Goal: Task Accomplishment & Management: Use online tool/utility

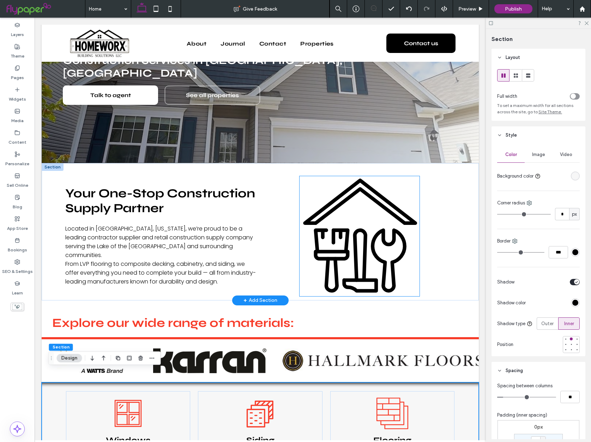
scroll to position [115, 0]
click at [333, 230] on line at bounding box center [333, 236] width 0 height 12
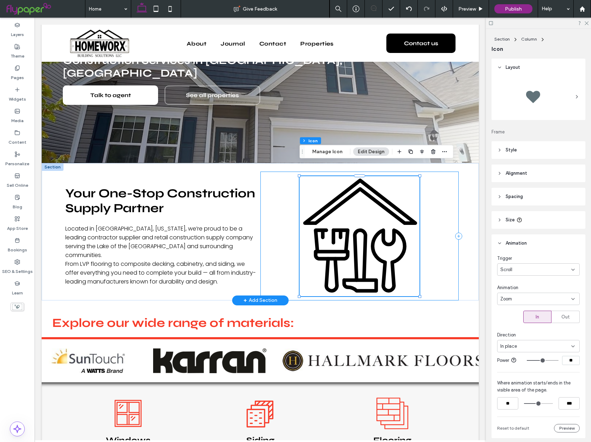
click at [284, 229] on div ".cls-1-1216726608-1216726608 { fill: none; stroke: #000; stroke-linecap: round;…" at bounding box center [359, 235] width 199 height 128
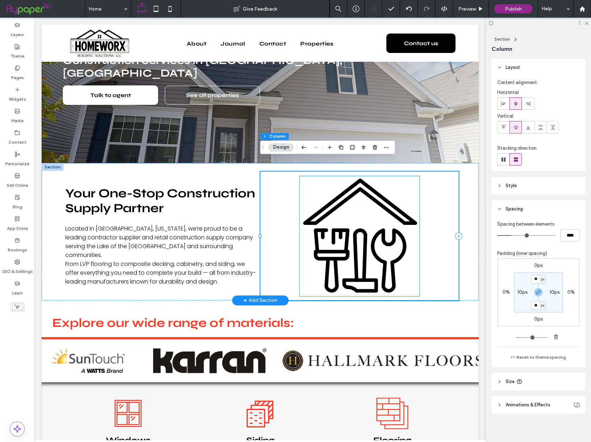
drag, startPoint x: 324, startPoint y: 225, endPoint x: 340, endPoint y: 221, distance: 17.3
click at [323, 230] on line at bounding box center [323, 233] width 0 height 7
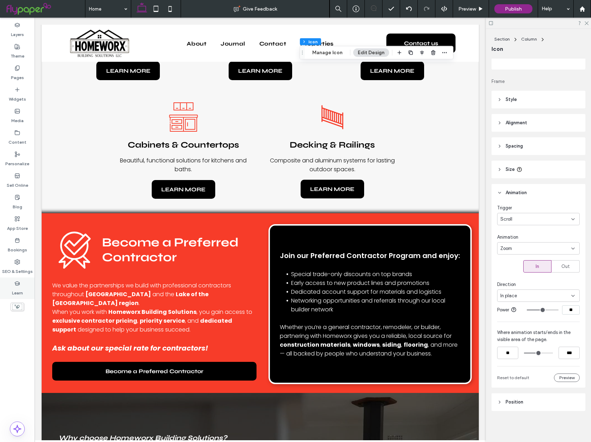
scroll to position [536, 0]
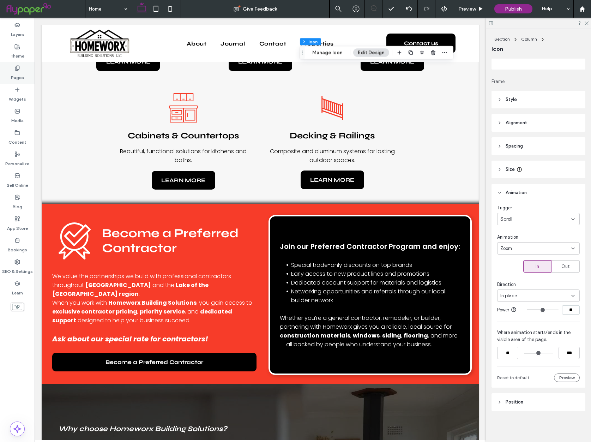
click at [23, 73] on label "Pages" at bounding box center [17, 76] width 13 height 10
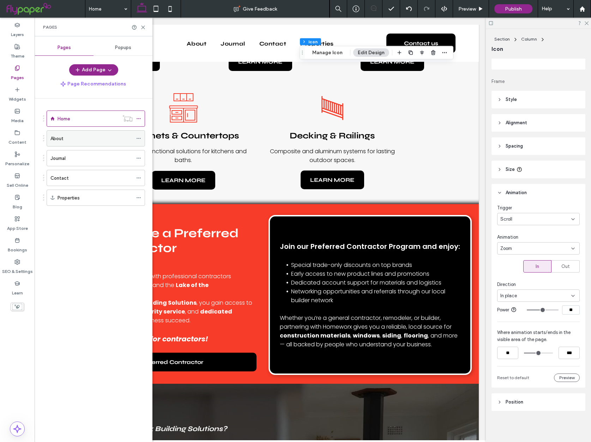
click at [138, 137] on icon at bounding box center [138, 138] width 5 height 5
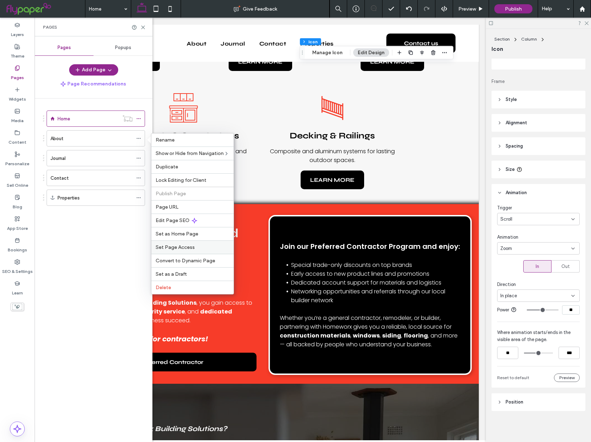
click at [182, 248] on span "Set Page Access" at bounding box center [175, 247] width 39 height 6
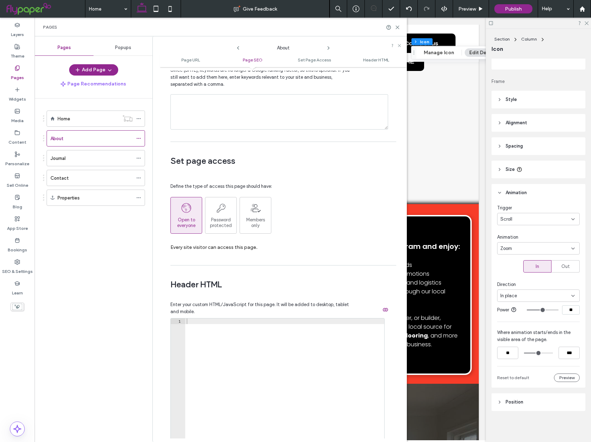
scroll to position [460, 0]
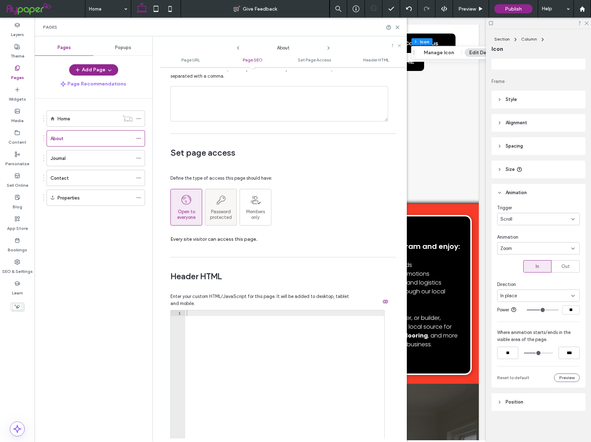
click at [231, 207] on div "Password protected" at bounding box center [220, 207] width 31 height 26
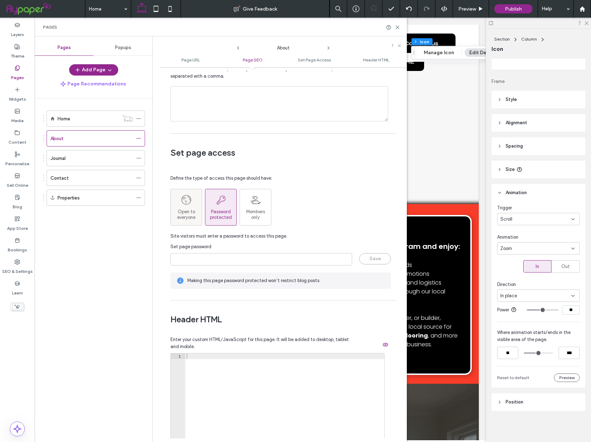
click at [187, 212] on span "Open to everyone" at bounding box center [186, 214] width 31 height 11
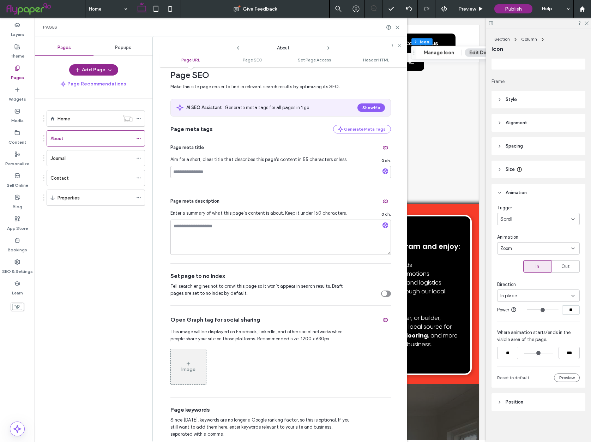
scroll to position [0, 0]
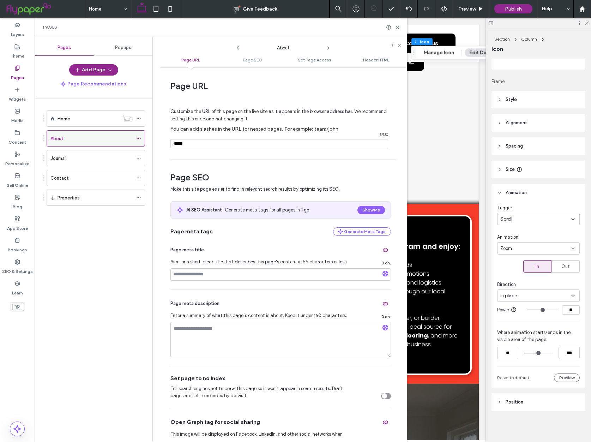
click at [139, 139] on icon at bounding box center [138, 138] width 5 height 5
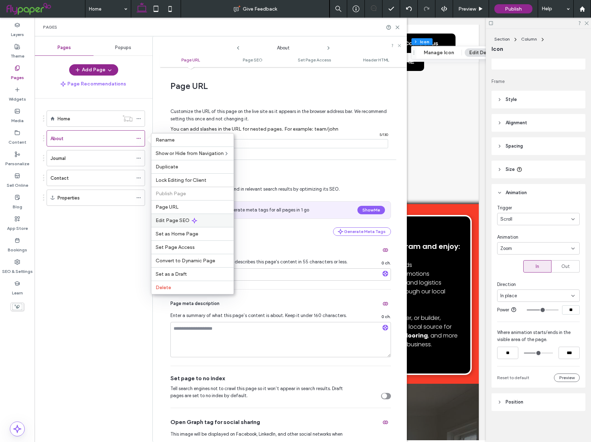
click at [198, 222] on div "Edit Page SEO" at bounding box center [192, 219] width 82 height 13
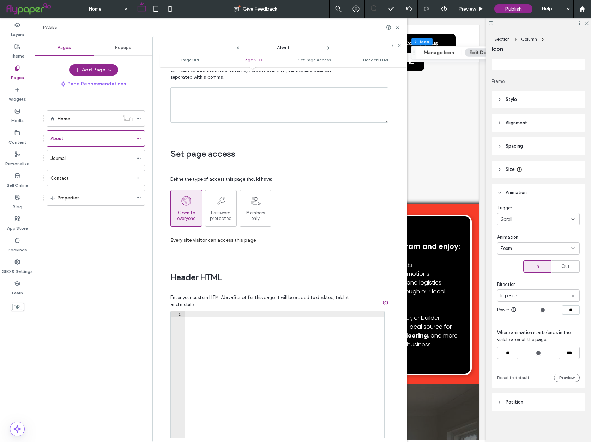
scroll to position [461, 0]
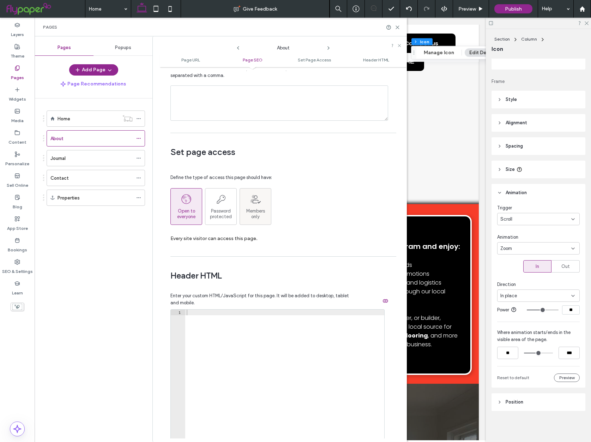
click at [287, 202] on div "Open to everyone Password protected Members  only" at bounding box center [280, 206] width 221 height 37
click at [258, 208] on span "Members  only" at bounding box center [255, 213] width 19 height 11
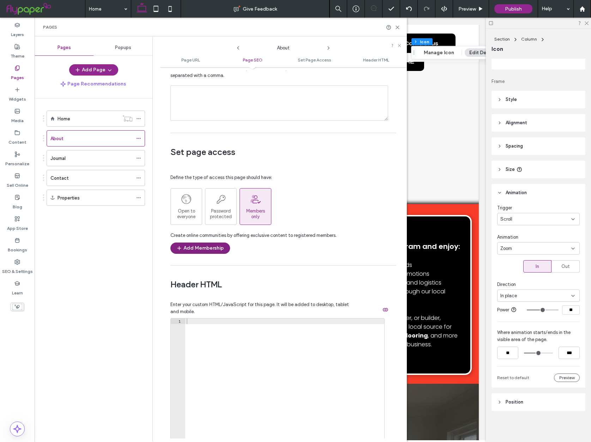
click at [219, 248] on button "Add Membership" at bounding box center [200, 247] width 60 height 11
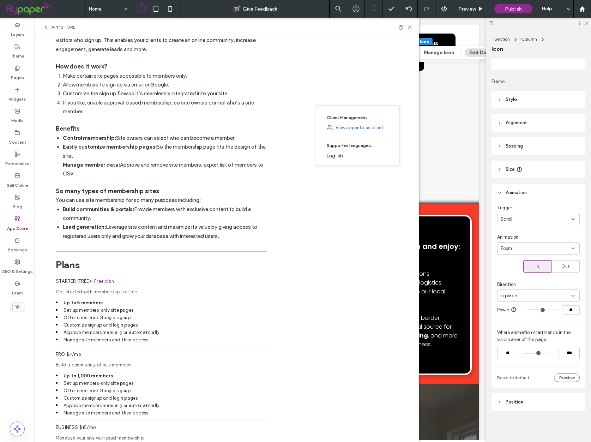
scroll to position [0, 0]
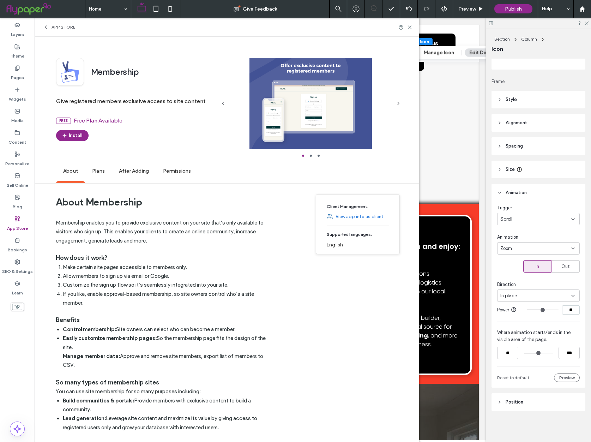
click at [47, 29] on icon at bounding box center [46, 27] width 6 height 6
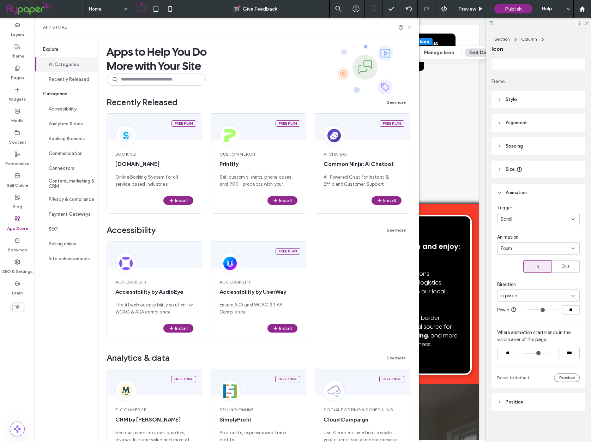
drag, startPoint x: 411, startPoint y: 29, endPoint x: 299, endPoint y: 94, distance: 129.3
click at [411, 29] on icon at bounding box center [409, 27] width 5 height 5
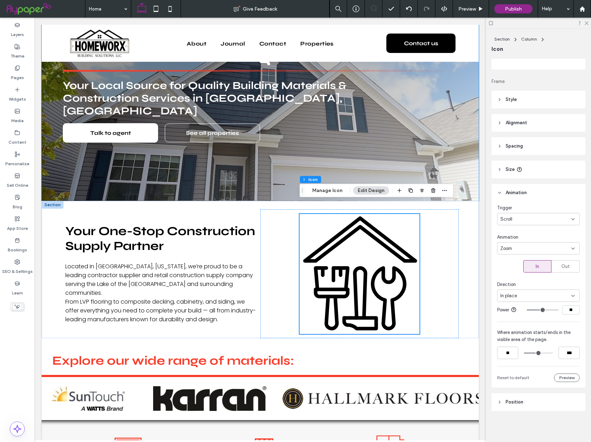
scroll to position [79, 0]
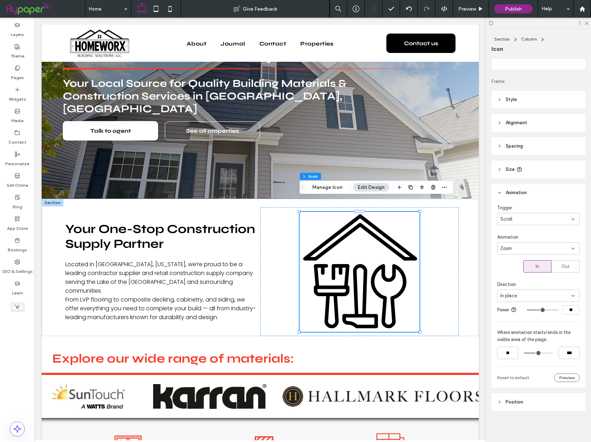
click at [558, 192] on header "Animation" at bounding box center [539, 193] width 94 height 18
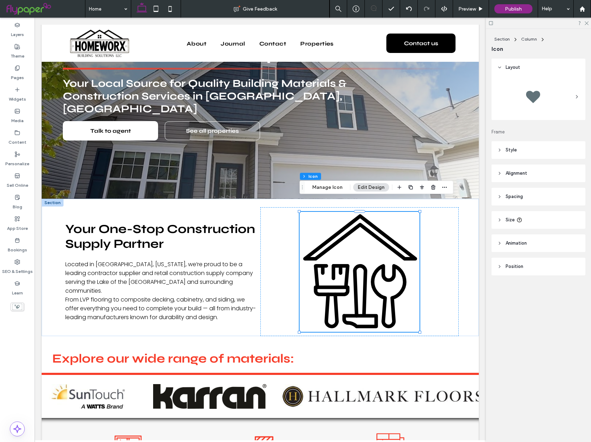
scroll to position [0, 0]
click at [534, 343] on div "Section Column Icon Layout Frame Style For the color of an SVG icon to be chang…" at bounding box center [538, 235] width 105 height 413
drag, startPoint x: 535, startPoint y: 341, endPoint x: 487, endPoint y: 309, distance: 57.6
click at [535, 341] on div "Section Column Icon Layout Frame Style For the color of an SVG icon to be chang…" at bounding box center [538, 235] width 105 height 413
click at [451, 281] on div ".cls-1-1216726608-1216726608 { fill: none; stroke: #000; stroke-linecap: round;…" at bounding box center [359, 271] width 199 height 128
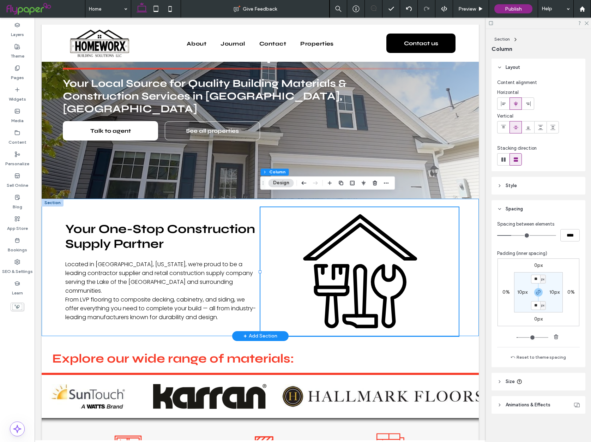
click at [468, 282] on div "Your One-Stop Construction Supply Partner Located in [GEOGRAPHIC_DATA], [US_STA…" at bounding box center [260, 267] width 423 height 137
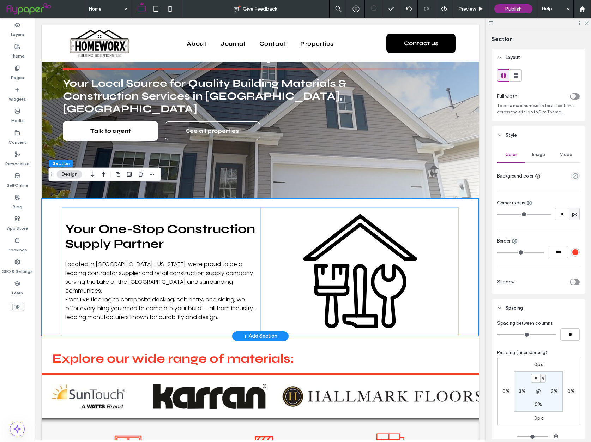
click at [475, 279] on div "Your One-Stop Construction Supply Partner Located in [GEOGRAPHIC_DATA], [US_STA…" at bounding box center [260, 267] width 437 height 137
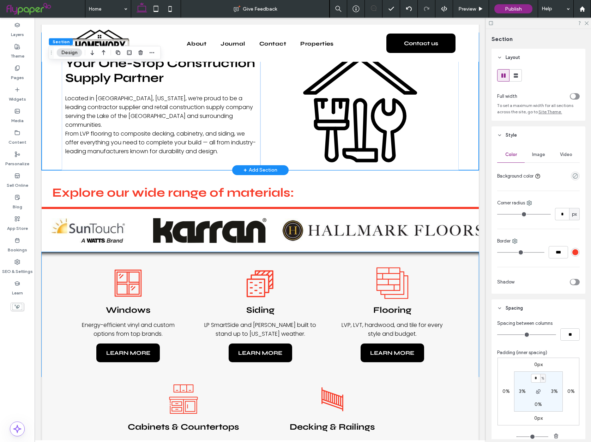
scroll to position [268, 0]
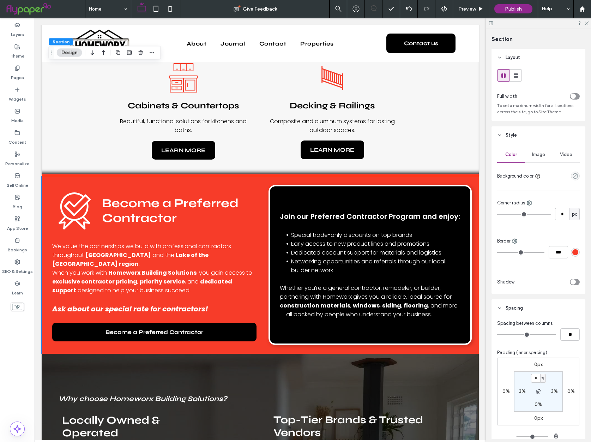
click at [475, 279] on div "Become a Preferred Contractor We value the partnerships we build with professio…" at bounding box center [260, 264] width 437 height 177
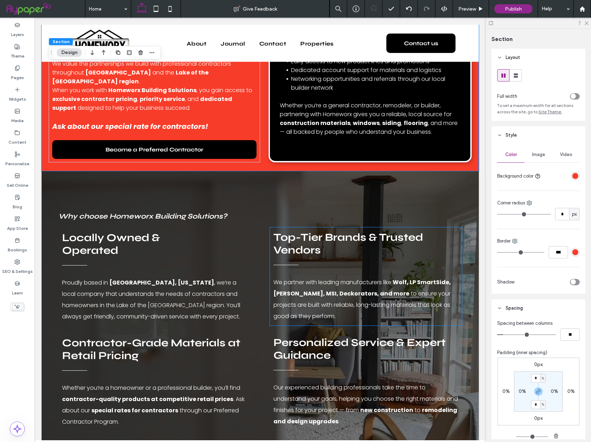
scroll to position [747, 0]
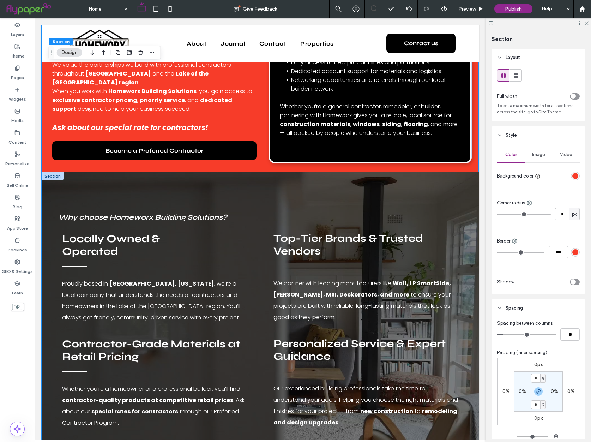
click at [253, 178] on div "Why choose Homeworx Building Solutions? Locally Owned & Operated Proudly based …" at bounding box center [260, 322] width 423 height 300
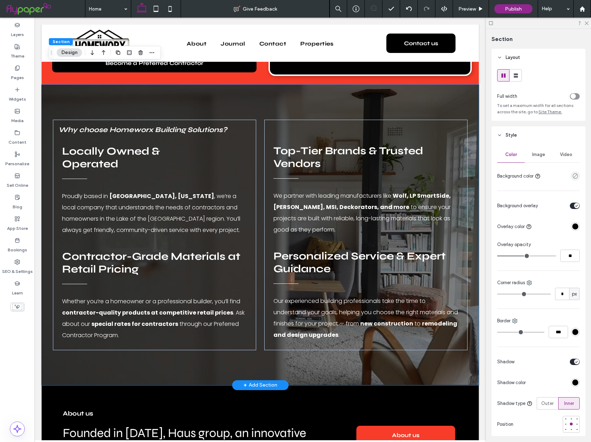
scroll to position [835, 0]
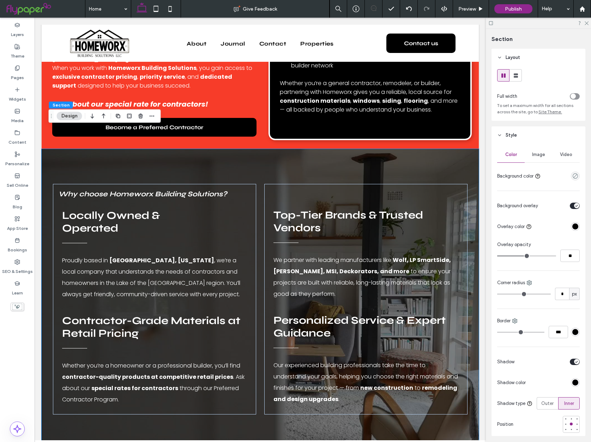
click at [241, 149] on div "Why choose Homeworx Building Solutions? Locally Owned & Operated Proudly based …" at bounding box center [260, 299] width 423 height 300
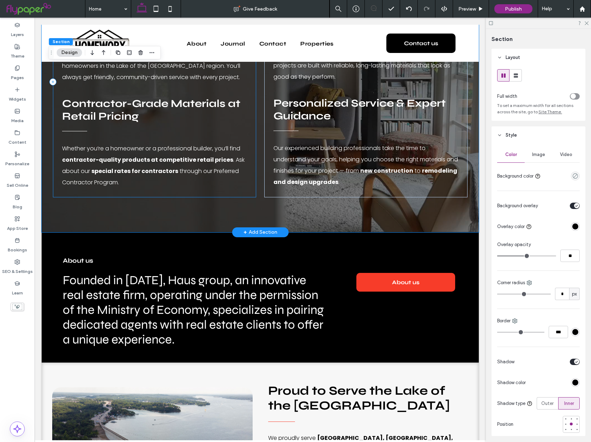
scroll to position [995, 0]
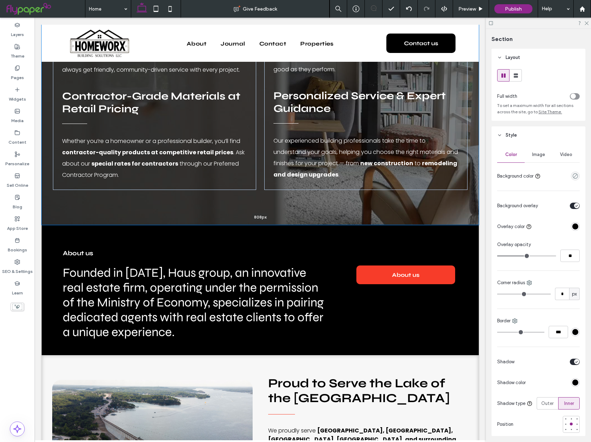
drag, startPoint x: 192, startPoint y: 203, endPoint x: 192, endPoint y: 188, distance: 14.8
click at [192, 188] on div "Why choose Homeworx Building Solutions? Locally Owned & Operated Proudly based …" at bounding box center [260, 74] width 437 height 300
type input "***"
click at [194, 188] on div "Why choose Homeworx Building Solutions? Locally Owned & Operated Proudly based …" at bounding box center [260, 74] width 423 height 300
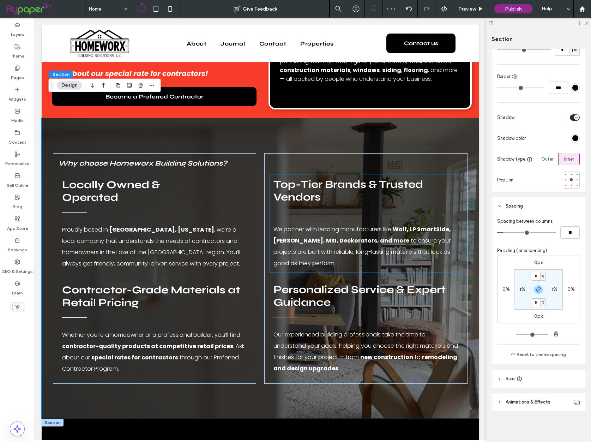
scroll to position [801, 0]
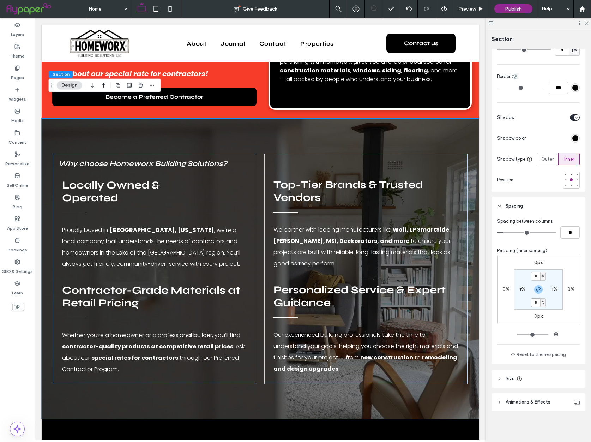
click at [537, 305] on input "*" at bounding box center [535, 302] width 9 height 9
type input "*"
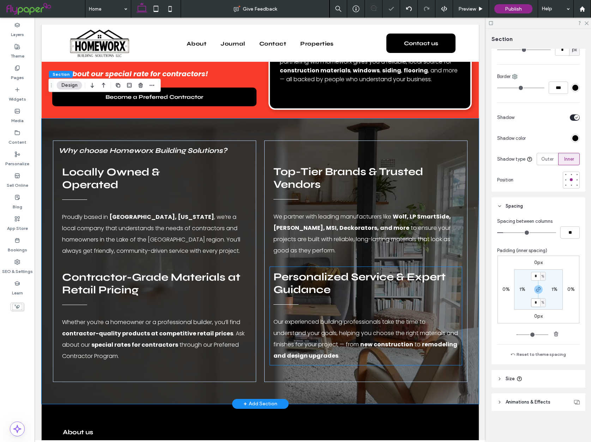
scroll to position [822, 0]
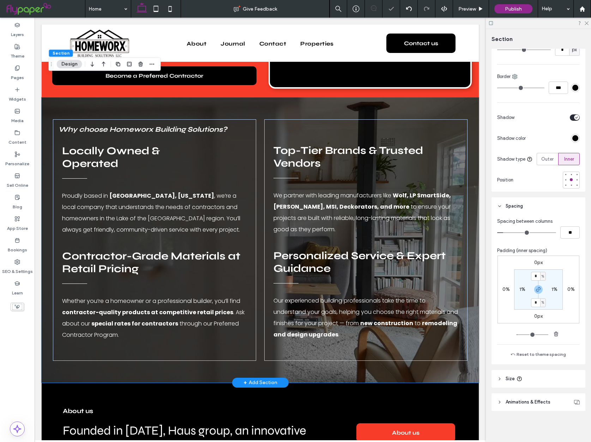
click at [340, 346] on div "Why choose Homeworx Building Solutions? Locally Owned & Operated Proudly based …" at bounding box center [260, 239] width 423 height 285
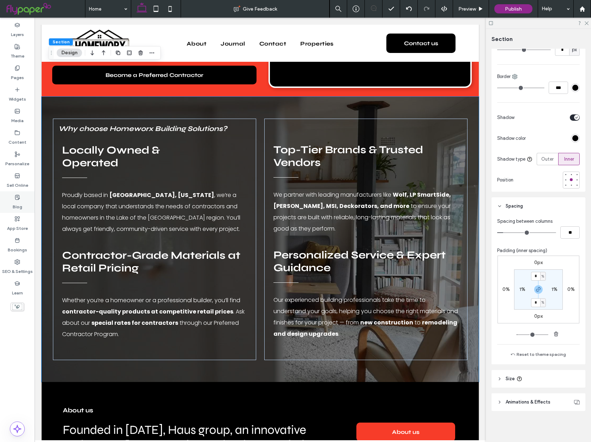
scroll to position [845, 0]
